Goal: Task Accomplishment & Management: Manage account settings

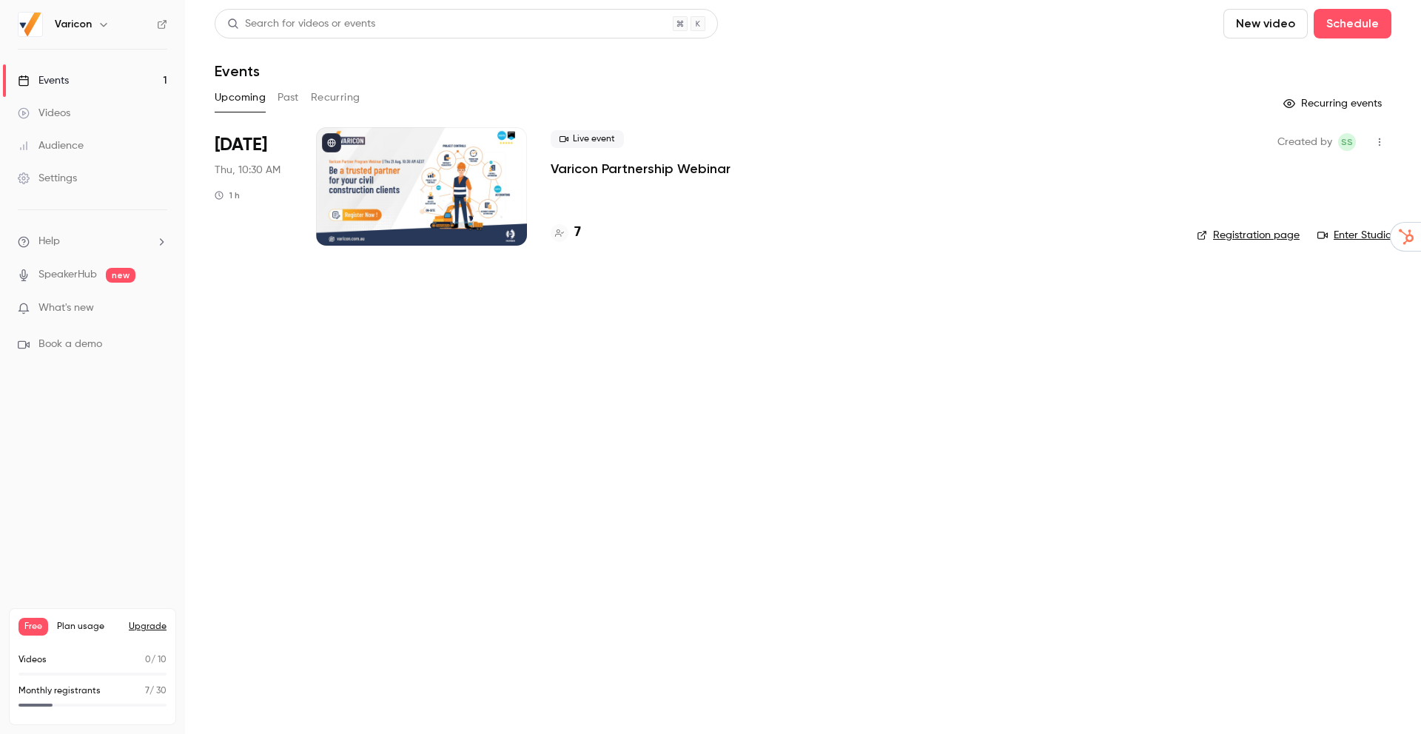
click at [449, 172] on div at bounding box center [421, 186] width 211 height 118
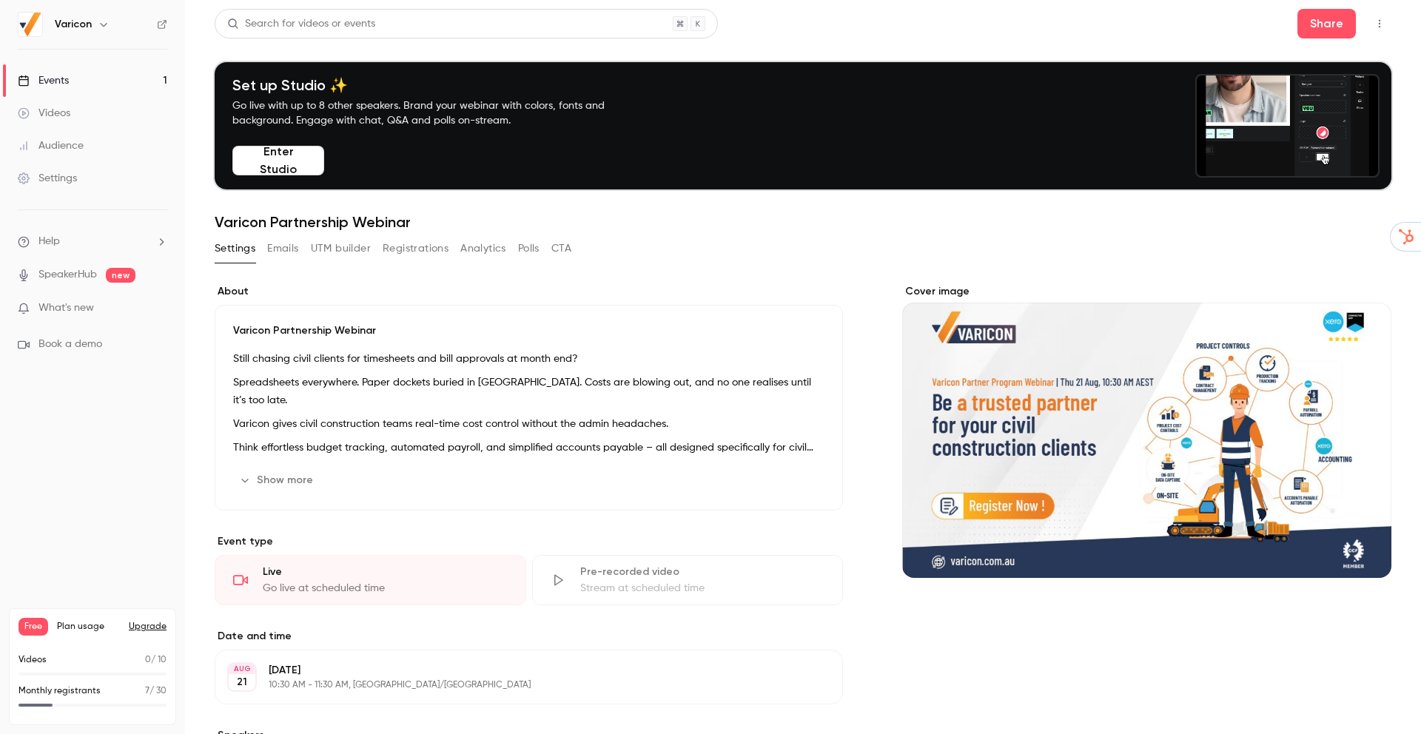
click at [395, 245] on button "Registrations" at bounding box center [416, 249] width 66 height 24
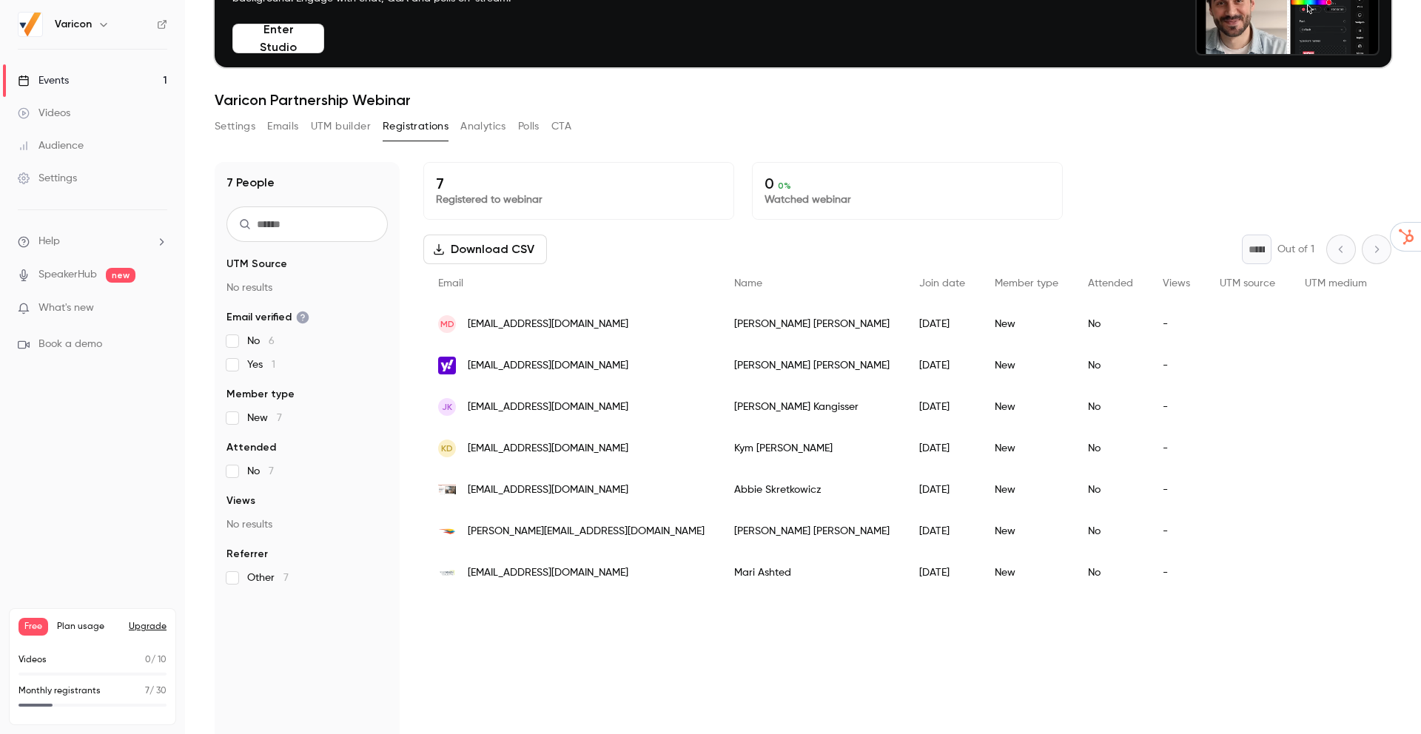
scroll to position [124, 0]
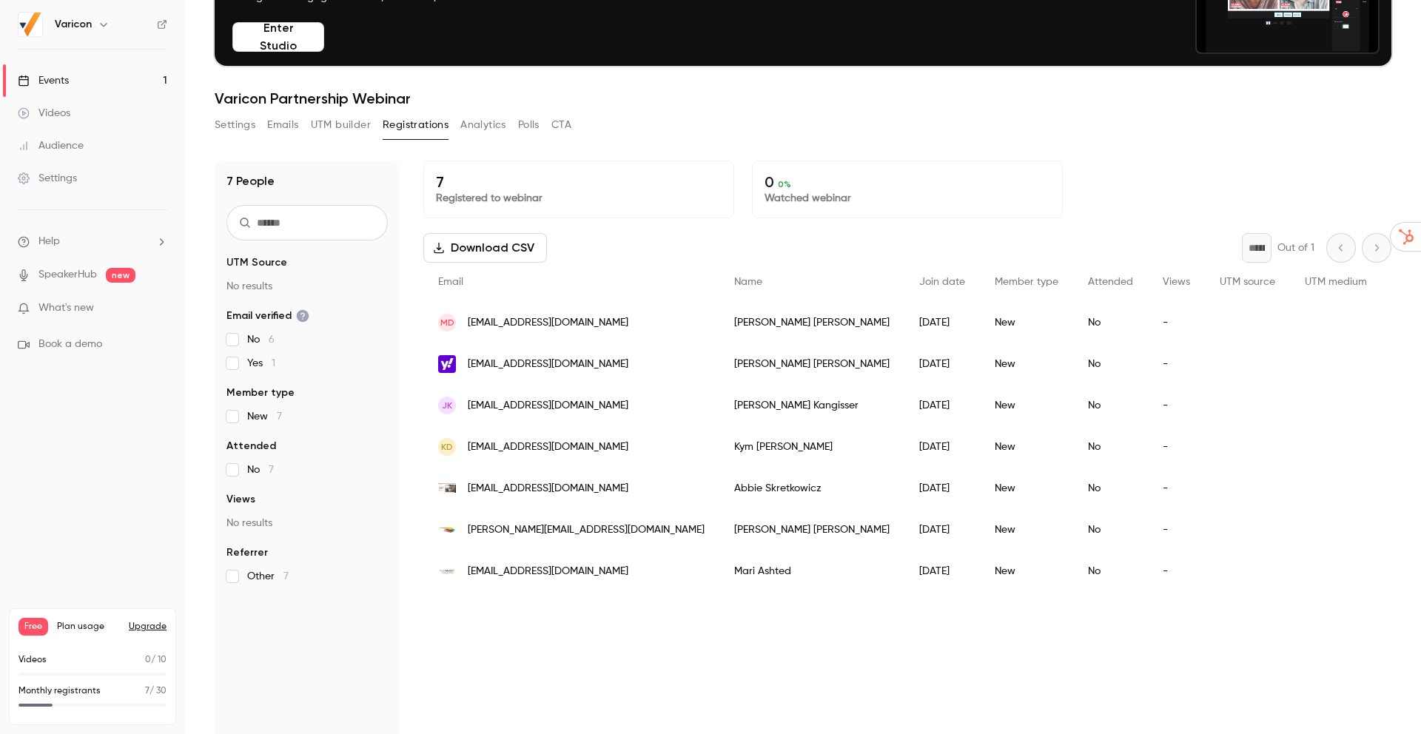
click at [145, 687] on span "7" at bounding box center [147, 691] width 4 height 9
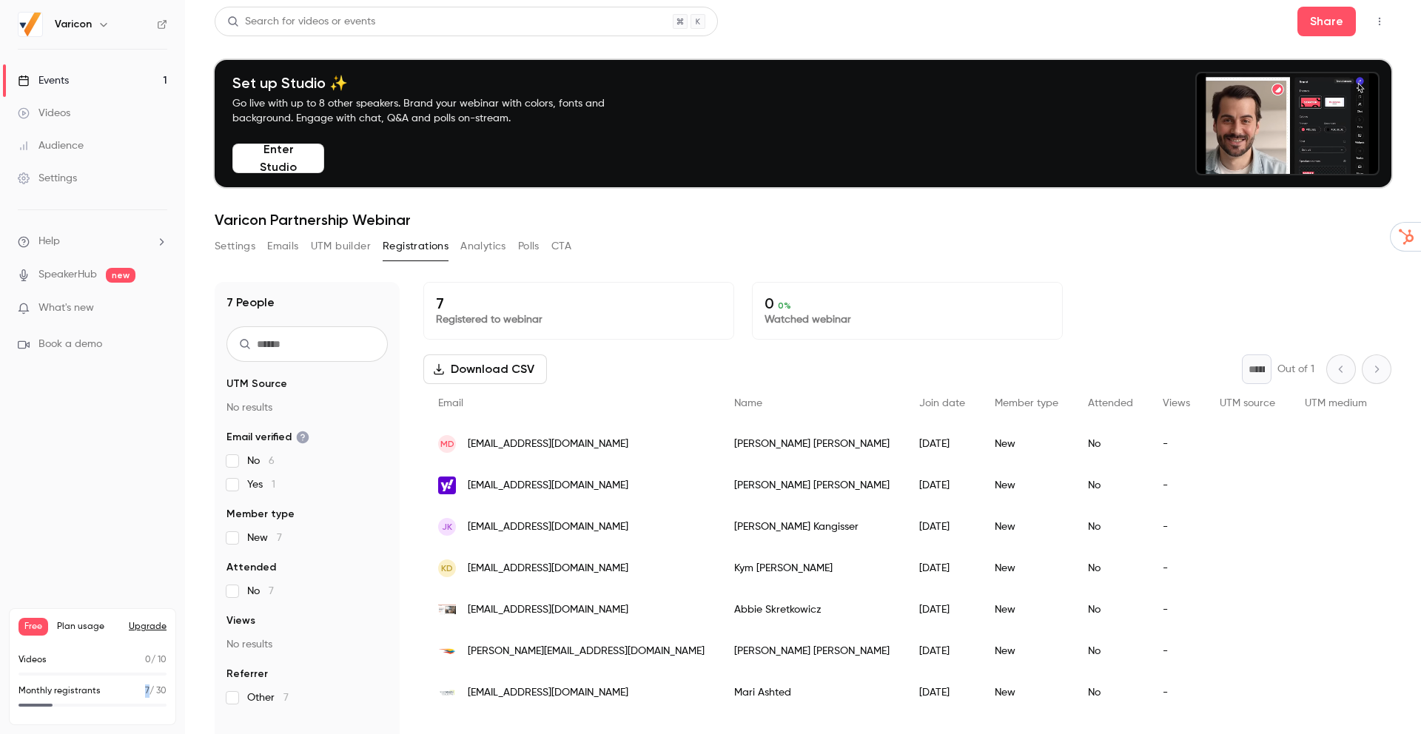
scroll to position [0, 0]
